Goal: Task Accomplishment & Management: Manage account settings

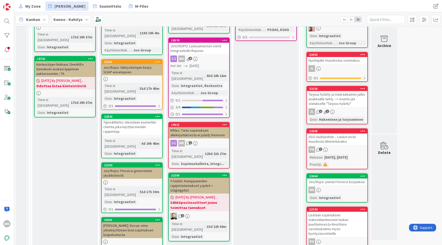
scroll to position [439, 0]
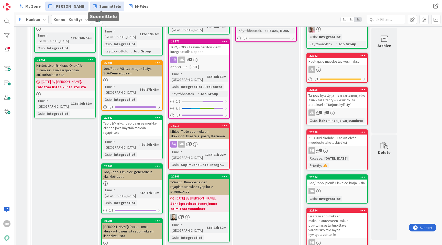
click at [101, 2] on link "Suunnittelu" at bounding box center [107, 6] width 34 height 9
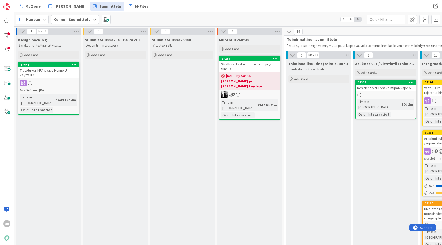
click at [21, 35] on div "Design backlog Sarake prioriteettijärjestyksessä." at bounding box center [48, 41] width 65 height 13
click at [21, 34] on button at bounding box center [22, 31] width 7 height 7
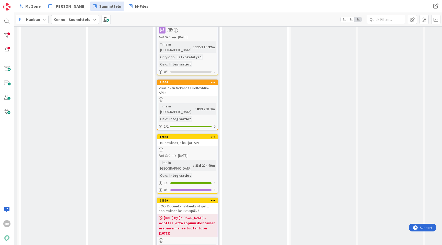
scroll to position [717, 210]
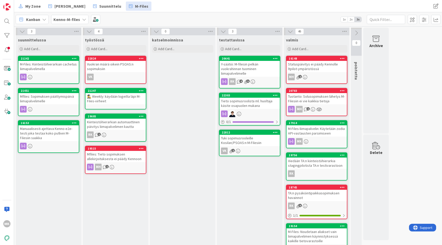
click at [131, 66] on div "Vuokran määrä oikein PSOAS:n sopimuksiin" at bounding box center [115, 66] width 60 height 11
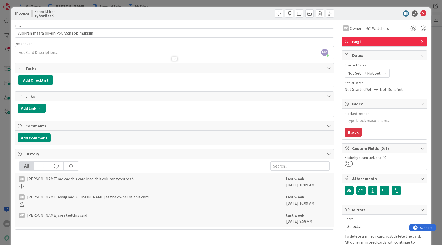
click at [125, 6] on div "ID 22824 Kenno-M-files työstössä Title 40 / 128 Vuokran määrä oikein PSOAS:n so…" at bounding box center [221, 122] width 442 height 245
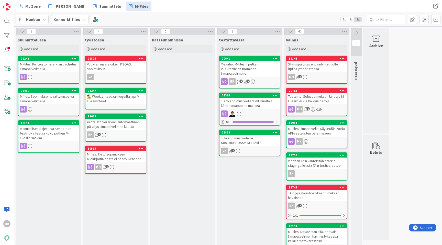
click at [126, 160] on div "Mfiles: Tieto sopimuksen allekirjoituksesta ei päädy Kennoon" at bounding box center [115, 156] width 60 height 11
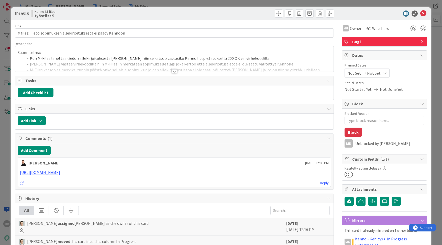
click at [173, 75] on div "Title 60 / 128 Mfiles: Tieto sopimuksen allekirjoituksesta ei päädy Kennoon Des…" at bounding box center [174, 173] width 319 height 306
click at [172, 70] on div at bounding box center [174, 71] width 6 height 4
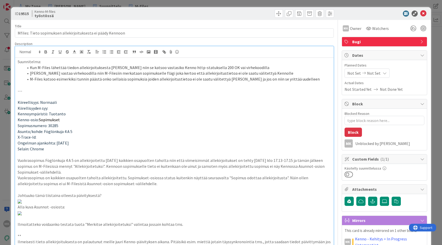
click at [158, 4] on div "ID 19515 Kenno-M-files työstössä Title 60 / 128 Mfiles: Tieto sopimuksen alleki…" at bounding box center [221, 122] width 442 height 245
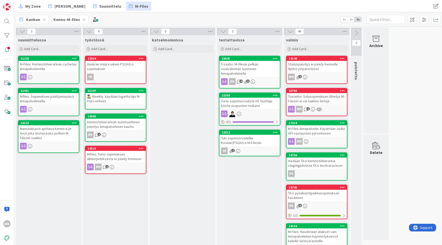
click at [125, 125] on div "Kiinteistöhierarkian automaattinen päivitys liimapalvelimen kautta" at bounding box center [115, 124] width 60 height 11
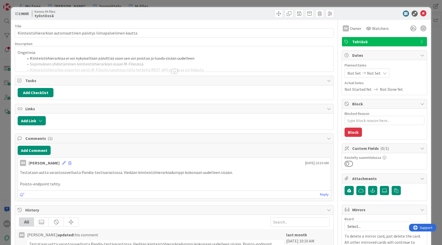
click at [169, 71] on div at bounding box center [174, 65] width 318 height 13
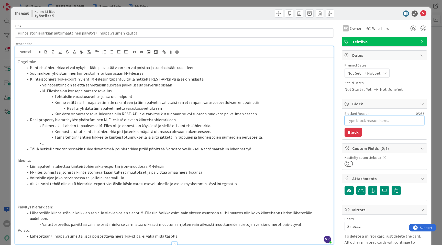
click at [368, 122] on textarea "Blocked Reason" at bounding box center [384, 120] width 80 height 9
type textarea "x"
type textarea "J"
type textarea "x"
type textarea "Ja"
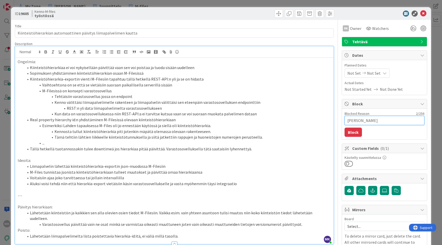
type textarea "x"
type textarea "Jat"
type textarea "x"
type textarea "Jatk"
type textarea "x"
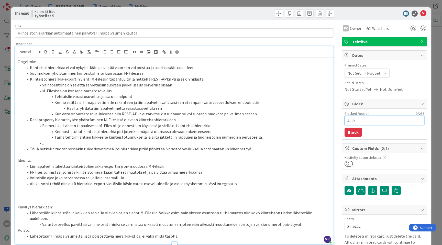
type textarea "Jatke"
type textarea "x"
type textarea "Jatket"
type textarea "x"
type textarea "Jatketa"
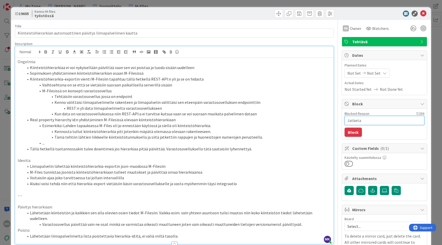
type textarea "x"
type textarea "Jatketaa"
type textarea "x"
type textarea "Jatketaan"
type textarea "x"
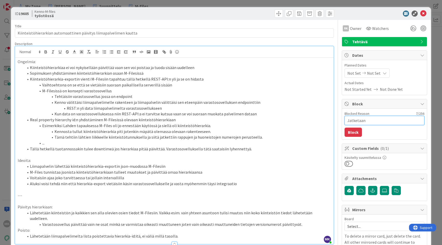
type textarea "Jatketaan"
type textarea "x"
type textarea "Jatketaan s"
type textarea "x"
type textarea "Jatketaan si"
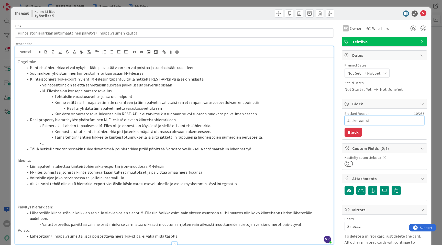
type textarea "x"
type textarea "Jatketaan sit"
type textarea "x"
type textarea "Jatketaan sitt"
type textarea "x"
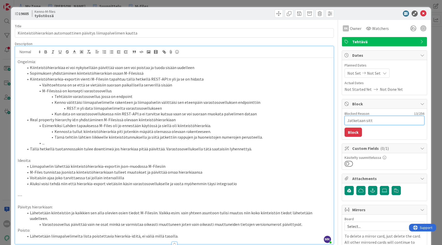
type textarea "Jatketaan sitte"
type textarea "x"
type textarea "Jatketaan sitten"
type textarea "x"
type textarea "Jatketaan sitten k"
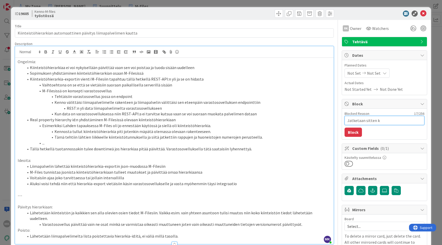
type textarea "x"
type textarea "Jatketaan sitten ku"
type textarea "x"
type textarea "Jatketaan sitten kun"
type textarea "x"
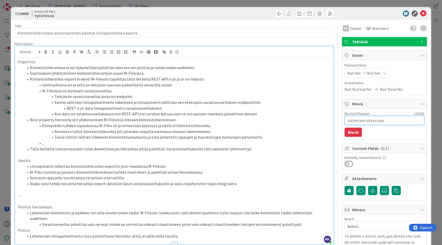
type textarea "Jatketaan sitten kun"
type textarea "x"
type textarea "Jatketaan sitten kun P"
type textarea "x"
type textarea "Jatketaan sitten kun Pan"
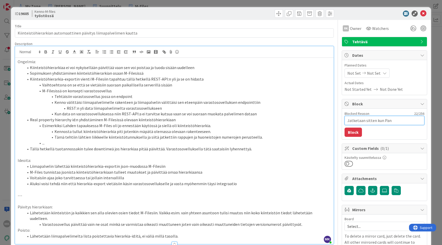
type textarea "x"
type textarea "Jatketaan sitten kun Pand"
type textarea "x"
type textarea "Jatketaan sitten kun Pandi"
type textarea "x"
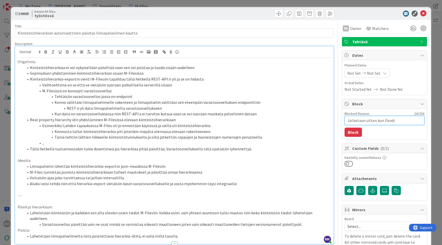
type textarea "Jatketaan sitten kun Pandia"
type textarea "x"
type textarea "Jatketaan sitten kun Pandial"
type textarea "x"
type textarea "Jatketaan sitten kun Pandiall"
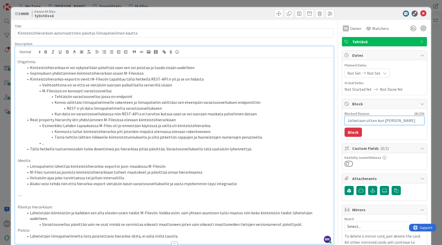
type textarea "x"
type textarea "Jatketaan sitten kun Pandialla"
type textarea "x"
type textarea "Jatketaan sitten kun Pandialla"
type textarea "x"
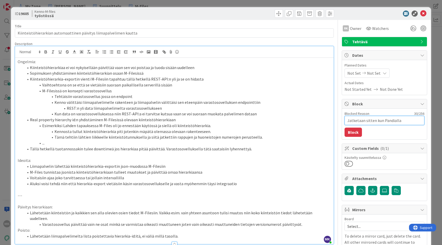
type textarea "Jatketaan sitten kun Pandialla o"
type textarea "x"
type textarea "Jatketaan sitten kun Pandialla on"
type textarea "x"
type textarea "Jatketaan sitten kun Pandialla on"
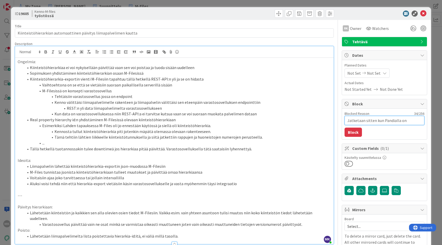
type textarea "x"
type textarea "Jatketaan sitten kun Pandialla on k"
type textarea "x"
type textarea "Jatketaan sitten kun Pandialla on ka"
type textarea "x"
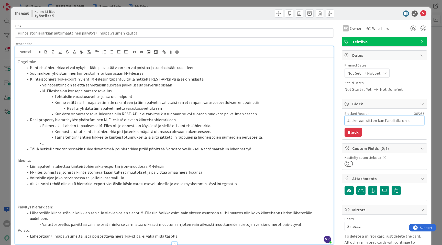
type textarea "Jatketaan sitten kun Pandialla on kai"
type textarea "x"
type textarea "Jatketaan sitten kun Pandialla on kais"
type textarea "x"
type textarea "Jatketaan sitten kun Pandialla on kaista"
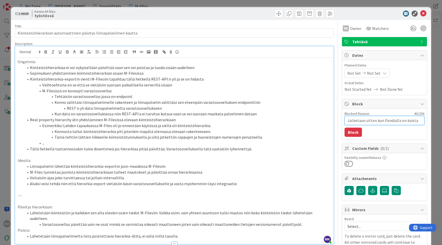
type textarea "x"
type textarea "Jatketaan sitten kun Pandialla on kaistaa"
type textarea "x"
type textarea "Jatketaan sitten kun Pandialla on kaistaa"
type textarea "x"
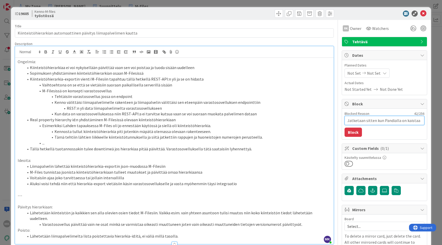
type textarea "Jatketaan sitten kun Pandialla on kaistaa t"
type textarea "x"
type textarea "Jatketaan sitten kun Pandialla on kaistaa teh"
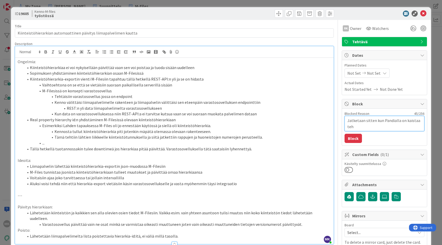
type textarea "x"
type textarea "Jatketaan sitten kun Pandialla on kaistaa tehd"
type textarea "x"
type textarea "Jatketaan sitten kun Pandialla on kaistaa tehdä"
type textarea "x"
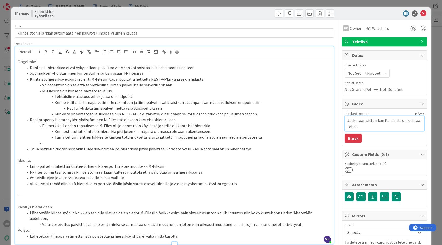
type textarea "Jatketaan sitten kun Pandialla on kaistaa tehdä"
type textarea "x"
type textarea "Jatketaan sitten kun Pandialla on kaistaa tehdä K"
type textarea "x"
type textarea "Jatketaan sitten kun Pandialla on kaistaa tehdä Ke"
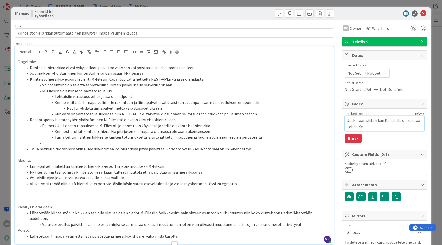
type textarea "x"
type textarea "Jatketaan sitten kun Pandialla on kaistaa tehdä Ken"
type textarea "x"
type textarea "Jatketaan sitten kun Pandialla on kaistaa tehdä Kenn"
type textarea "x"
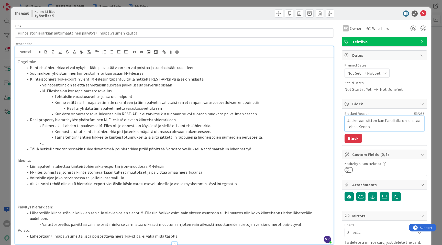
type textarea "Jatketaan sitten kun Pandialla on kaistaa tehdä Kennon"
type textarea "x"
type textarea "Jatketaan sitten kun Pandialla on kaistaa tehdä Kennon"
type textarea "x"
type textarea "Jatketaan sitten kun Pandialla on kaistaa tehdä Kennon p"
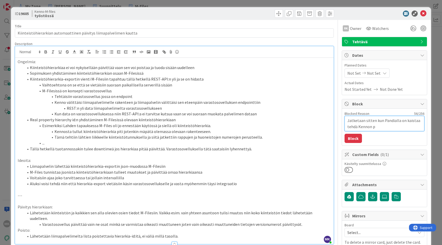
type textarea "x"
type textarea "Jatketaan sitten kun Pandialla on kaistaa tehdä Kennon pä"
type textarea "x"
type textarea "Jatketaan sitten kun Pandialla on kaistaa tehdä Kennon pää"
type textarea "x"
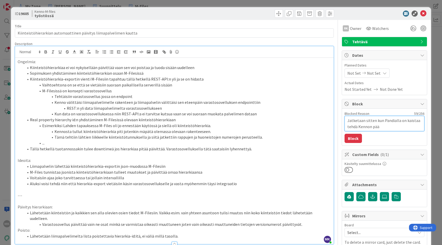
type textarea "Jatketaan sitten kun Pandialla on kaistaa tehdä Kennon pää v"
type textarea "x"
type textarea "Jatketaan sitten kun Pandialla on kaistaa tehdä Kennon pää val"
type textarea "x"
type textarea "Jatketaan sitten kun Pandialla on kaistaa tehdä Kennon pää valm"
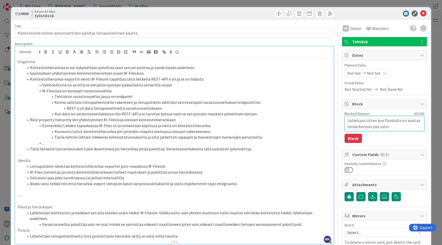
type textarea "x"
type textarea "Jatketaan sitten kun Pandialla on kaistaa tehdä Kennon pää valmi"
type textarea "x"
type textarea "Jatketaan sitten kun Pandialla on kaistaa tehdä Kennon pää valmii"
type textarea "x"
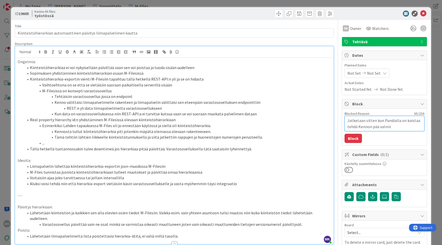
type textarea "Jatketaan sitten kun Pandialla on kaistaa tehdä Kennon pää valmiik"
type textarea "x"
type textarea "Jatketaan sitten kun Pandialla on kaistaa tehdä Kennon pää valmiiksi"
type textarea "x"
type textarea "Jatketaan sitten kun Pandialla on kaistaa tehdä Kennon pää valmiiksi"
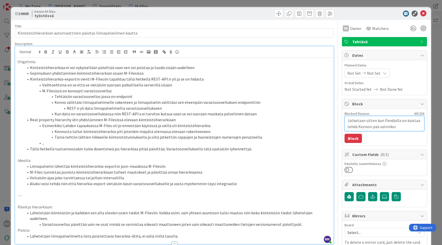
type textarea "x"
type textarea "Jatketaan sitten kun Pandialla on kaistaa tehdä Kennon pää valmiiksi -"
type textarea "x"
type textarea "Jatketaan sitten kun Pandialla on kaistaa tehdä Kennon pää valmiiksi -"
type textarea "x"
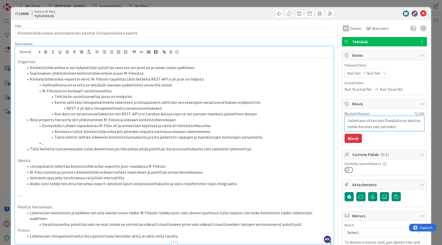
type textarea "Jatketaan sitten kun Pandialla on kaistaa tehdä Kennon pää valmiiksi - t"
type textarea "x"
type textarea "Jatketaan sitten kun Pandialla on kaistaa tehdä Kennon pää valmiiksi - tm"
type textarea "x"
type textarea "Jatketaan sitten kun Pandialla on kaistaa tehdä Kennon pää valmiiksi - tmä"
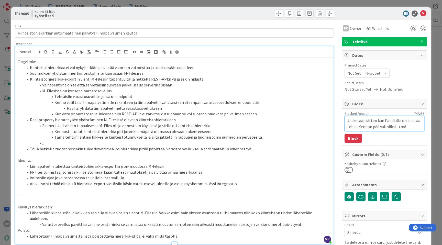
type textarea "x"
type textarea "Jatketaan sitten kun Pandialla on kaistaa tehdä Kennon pää valmiiksi - tm"
type textarea "x"
type textarea "Jatketaan sitten kun Pandialla on kaistaa tehdä Kennon pää valmiiksi - t"
type textarea "x"
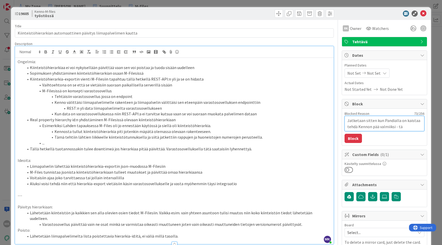
type textarea "Jatketaan sitten kun Pandialla on kaistaa tehdä Kennon pää valmiiksi - täm"
type textarea "x"
type textarea "Jatketaan sitten kun Pandialla on kaistaa tehdä Kennon pää valmiiksi - tämä"
type textarea "x"
type textarea "Jatketaan sitten kun Pandialla on kaistaa tehdä Kennon pää valmiiksi - tämä"
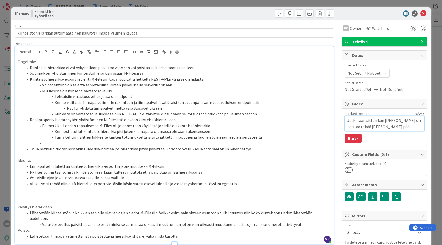
type textarea "x"
type textarea "Jatketaan sitten kun Pandialla on kaistaa tehdä Kennon pää valmiiksi - tämä to"
type textarea "x"
type textarea "Jatketaan sitten kun Pandialla on kaistaa tehdä Kennon pää valmiiksi - tämä toi"
type textarea "x"
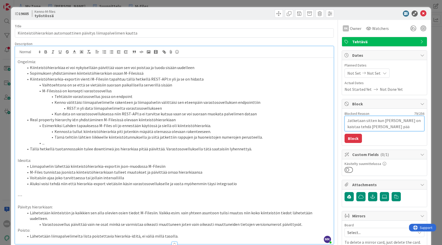
type textarea "Jatketaan sitten kun Pandialla on kaistaa tehdä Kennon pää valmiiksi - tämä toim"
type textarea "x"
type textarea "Jatketaan sitten kun Pandialla on kaistaa tehdä Kennon pää valmiiksi - tämä toi…"
type textarea "x"
type textarea "Jatketaan sitten kun Pandialla on kaistaa tehdä Kennon pää valmiiksi - tämä toi…"
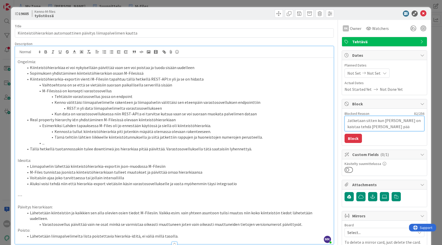
type textarea "x"
type textarea "Jatketaan sitten kun Pandialla on kaistaa tehdä Kennon pää valmiiksi - tämä toi…"
type textarea "x"
type textarea "Jatketaan sitten kun Pandialla on kaistaa tehdä Kennon pää valmiiksi - tämä toi…"
type textarea "x"
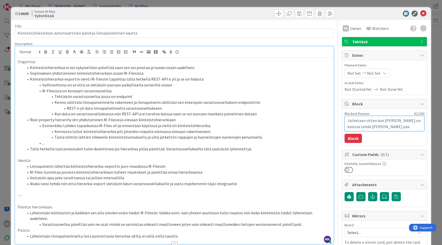
type textarea "Jatketaan sitten kun Pandialla on kaistaa tehdä Kennon pää valmiiksi - tämä toi…"
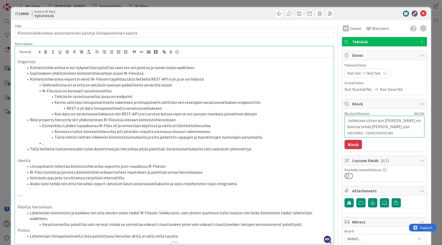
type textarea "x"
type textarea "Jatketaan sitten kun Pandialla on kaistaa tehdä Kennon pää valmiiksi - tämä toi…"
type textarea "x"
type textarea "Jatketaan sitten kun Pandialla on kaistaa tehdä Kennon pää valmiiksi - tämä toi…"
type textarea "x"
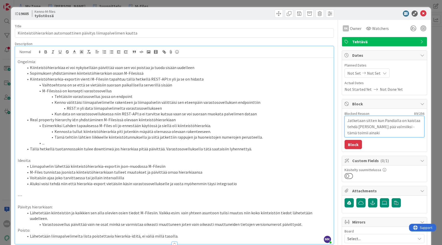
type textarea "Jatketaan sitten kun Pandialla on kaistaa tehdä Kennon pää valmiiksi - tämä toi…"
type textarea "x"
type textarea "Jatketaan sitten kun Pandialla on kaistaa tehdä Kennon pää valmiiksi - tämä toi…"
type textarea "x"
type textarea "Jatketaan sitten kun Pandialla on kaistaa tehdä Kennon pää valmiiksi - tämä toi…"
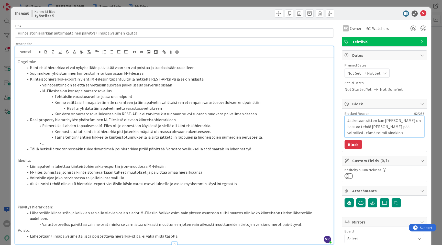
type textarea "x"
type textarea "Jatketaan sitten kun Pandialla on kaistaa tehdä Kennon pää valmiiksi - tämä toi…"
type textarea "x"
type textarea "Jatketaan sitten kun Pandialla on kaistaa tehdä Kennon pää valmiiksi - tämä toi…"
type textarea "x"
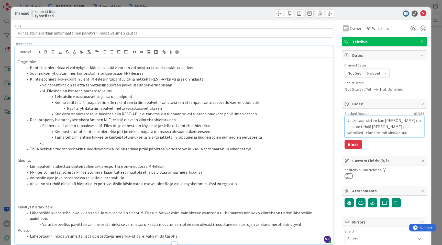
type textarea "Jatketaan sitten kun Pandialla on kaistaa tehdä Kennon pää valmiiksi - tämä toi…"
type textarea "x"
type textarea "Jatketaan sitten kun Pandialla on kaistaa tehdä Kennon pää valmiiksi - tämä toi…"
type textarea "x"
type textarea "Jatketaan sitten kun Pandialla on kaistaa tehdä Kennon pää valmiiksi - tämä toi…"
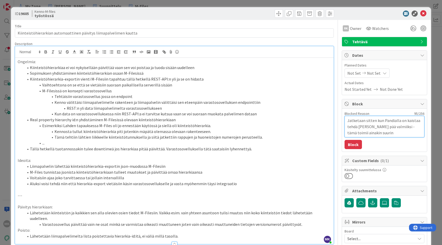
type textarea "x"
type textarea "Jatketaan sitten kun Pandialla on kaistaa tehdä Kennon pää valmiiksi - tämä toi…"
type textarea "x"
type textarea "Jatketaan sitten kun Pandialla on kaistaa tehdä Kennon pää valmiiksi - tämä toi…"
type textarea "x"
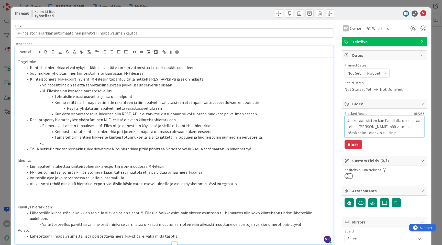
type textarea "Jatketaan sitten kun Pandialla on kaistaa tehdä Kennon pää valmiiksi - tämä toi…"
type textarea "x"
type textarea "Jatketaan sitten kun Pandialla on kaistaa tehdä Kennon pää valmiiksi - tämä toi…"
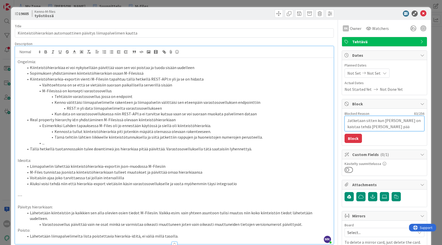
type textarea "x"
type textarea "Jatketaan sitten kun Pandialla on kaistaa tehdä Kennon pää valmiiksi - tämä toi…"
type textarea "x"
type textarea "Jatketaan sitten kun Pandialla on kaistaa tehdä Kennon pää valmiiksi - tämä toi…"
type textarea "x"
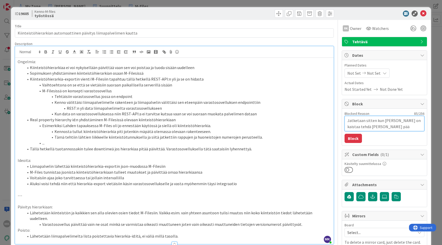
type textarea "Jatketaan sitten kun Pandialla on kaistaa tehdä Kennon pää valmiiksi - tämä toi…"
type textarea "x"
type textarea "Jatketaan sitten kun Pandialla on kaistaa tehdä Kennon pää valmiiksi - tämä toi…"
type textarea "x"
type textarea "Jatketaan sitten kun Pandialla on kaistaa tehdä Kennon pää valmiiksi - tämä toi…"
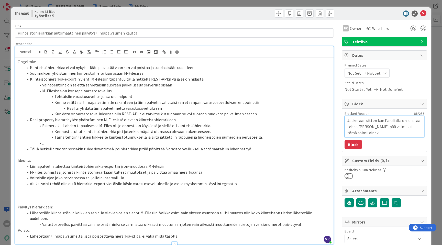
type textarea "x"
type textarea "Jatketaan sitten kun Pandialla on kaistaa tehdä Kennon pää valmiiksi - tämä toi…"
type textarea "x"
type textarea "Jatketaan sitten kun Pandialla on kaistaa tehdä Kennon pää valmiiksi - tämä toi…"
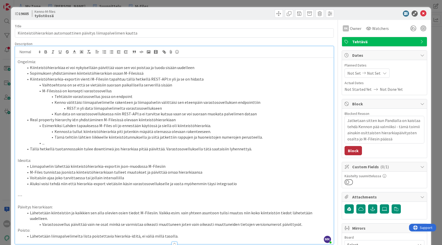
click at [346, 150] on button "Block" at bounding box center [352, 150] width 17 height 9
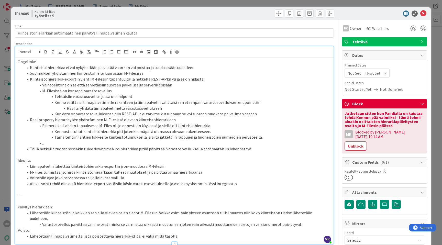
click at [429, 154] on div "ID 19605 Kenno-M-files työstössä Title 66 / 128 Kiinteistöhierarkian automaatti…" at bounding box center [221, 122] width 442 height 245
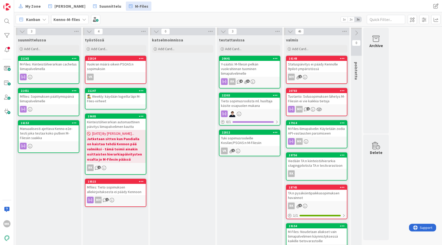
click at [149, 24] on div "Kanban Kenno-M-files 1x 2x 3x" at bounding box center [228, 19] width 428 height 14
